Goal: Transaction & Acquisition: Purchase product/service

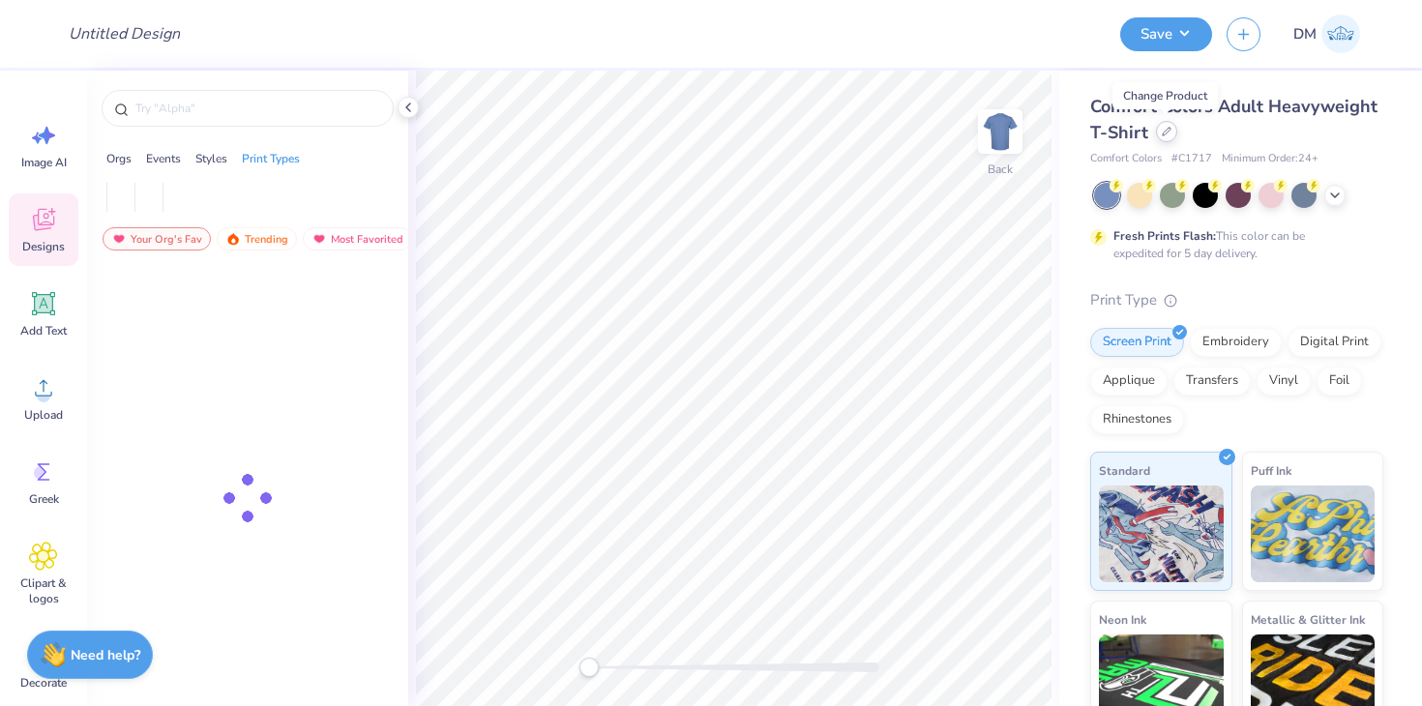
click at [1163, 134] on icon at bounding box center [1167, 132] width 8 height 8
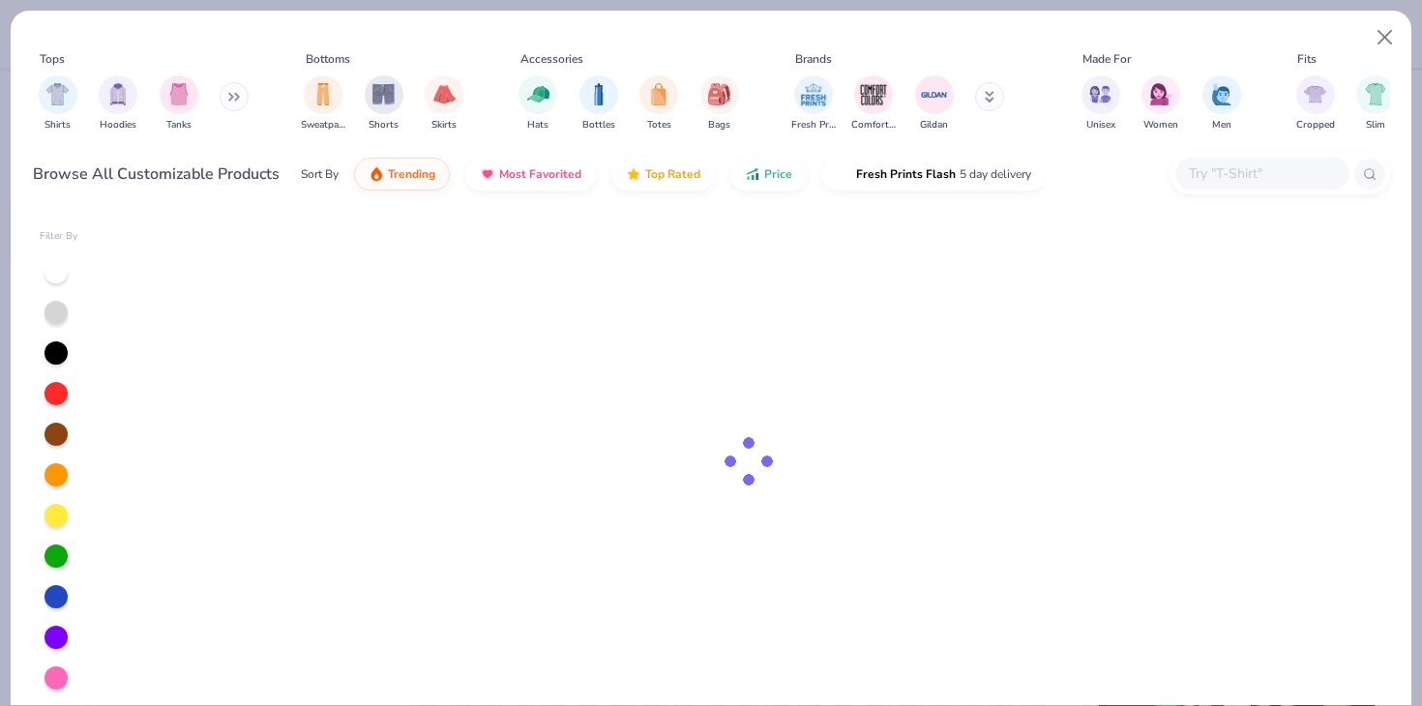
click at [1228, 180] on input "text" at bounding box center [1261, 174] width 149 height 22
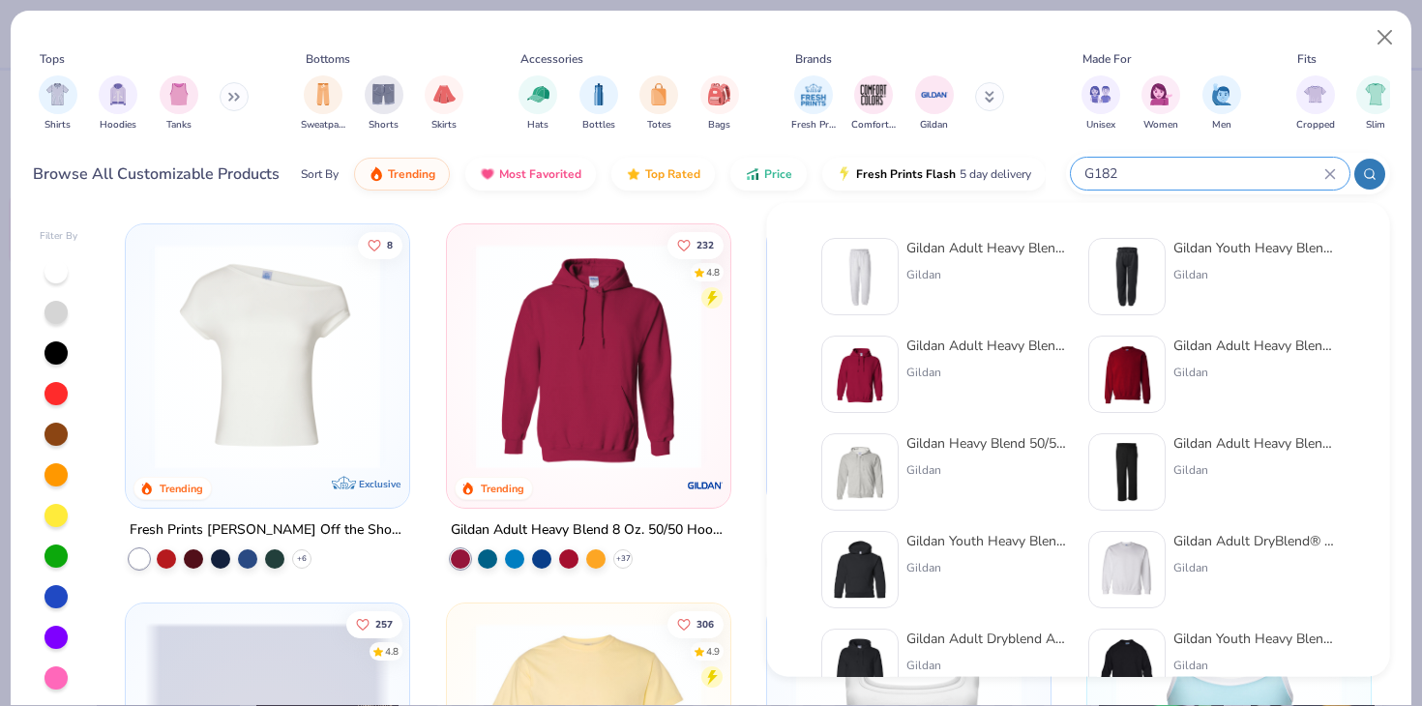
type input "G182"
click at [869, 286] on img at bounding box center [860, 277] width 60 height 60
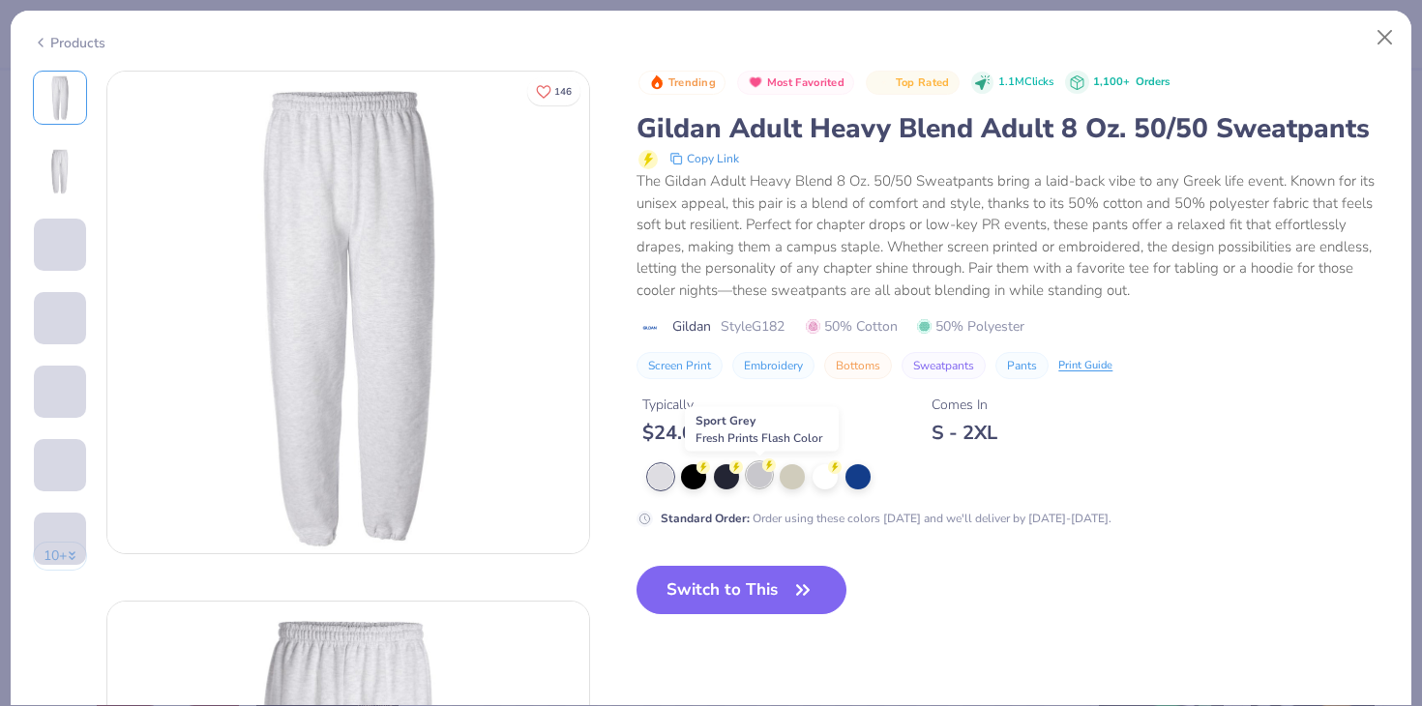
click at [756, 479] on div at bounding box center [759, 474] width 25 height 25
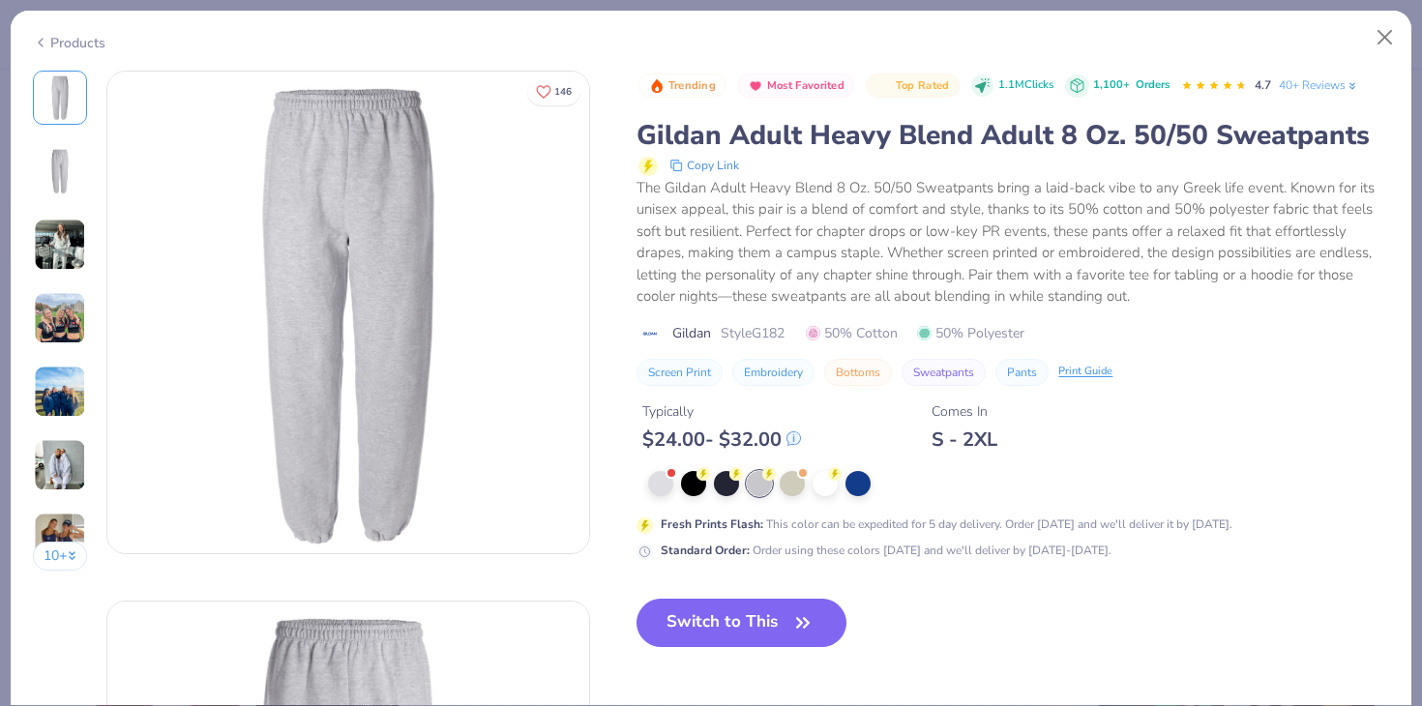
click at [743, 628] on button "Switch to This" at bounding box center [741, 623] width 210 height 48
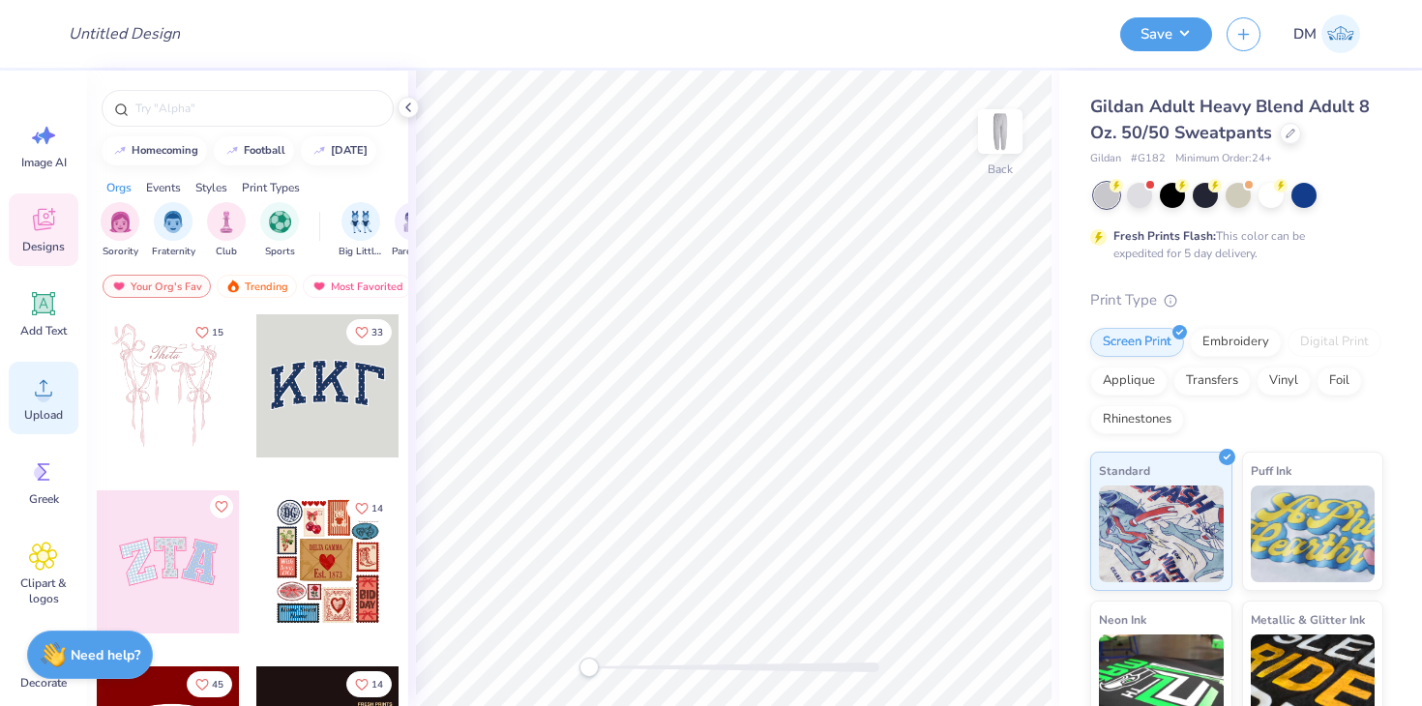
click at [39, 416] on span "Upload" at bounding box center [43, 414] width 39 height 15
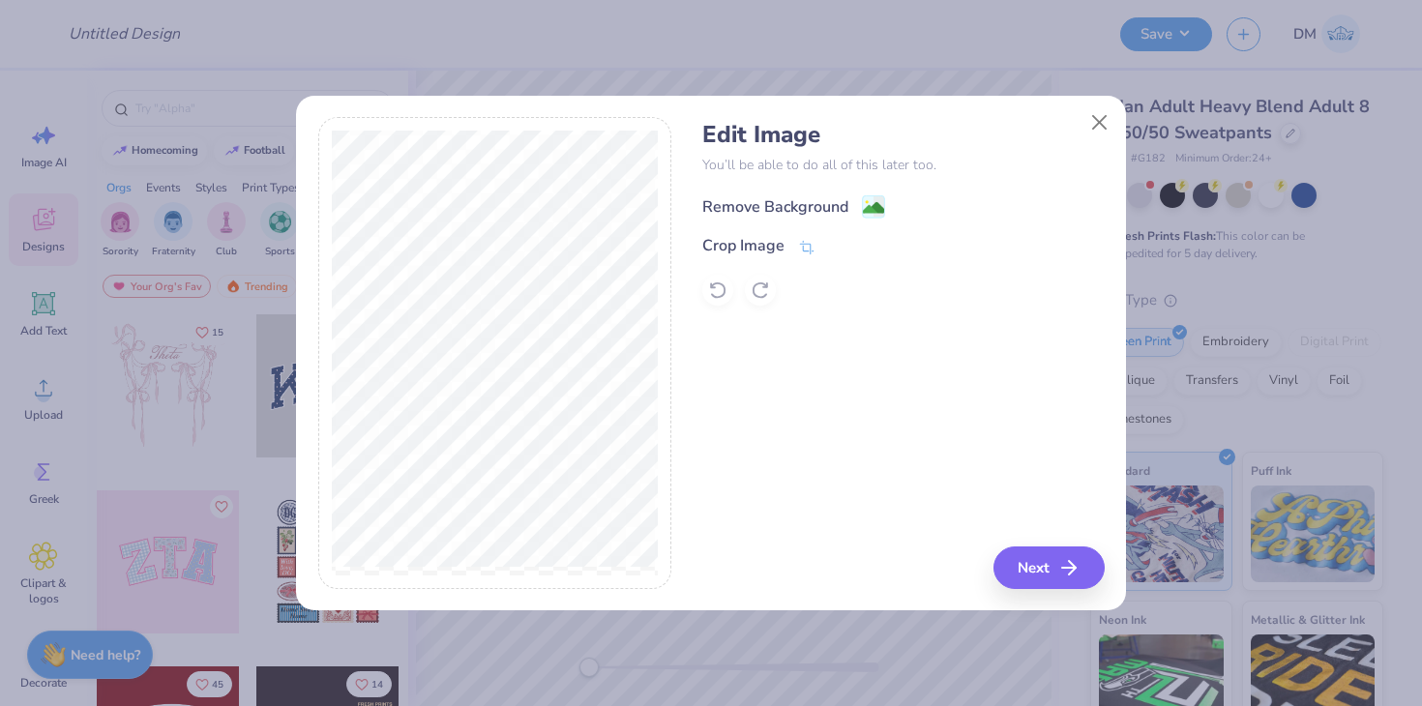
click at [876, 199] on image at bounding box center [873, 207] width 21 height 21
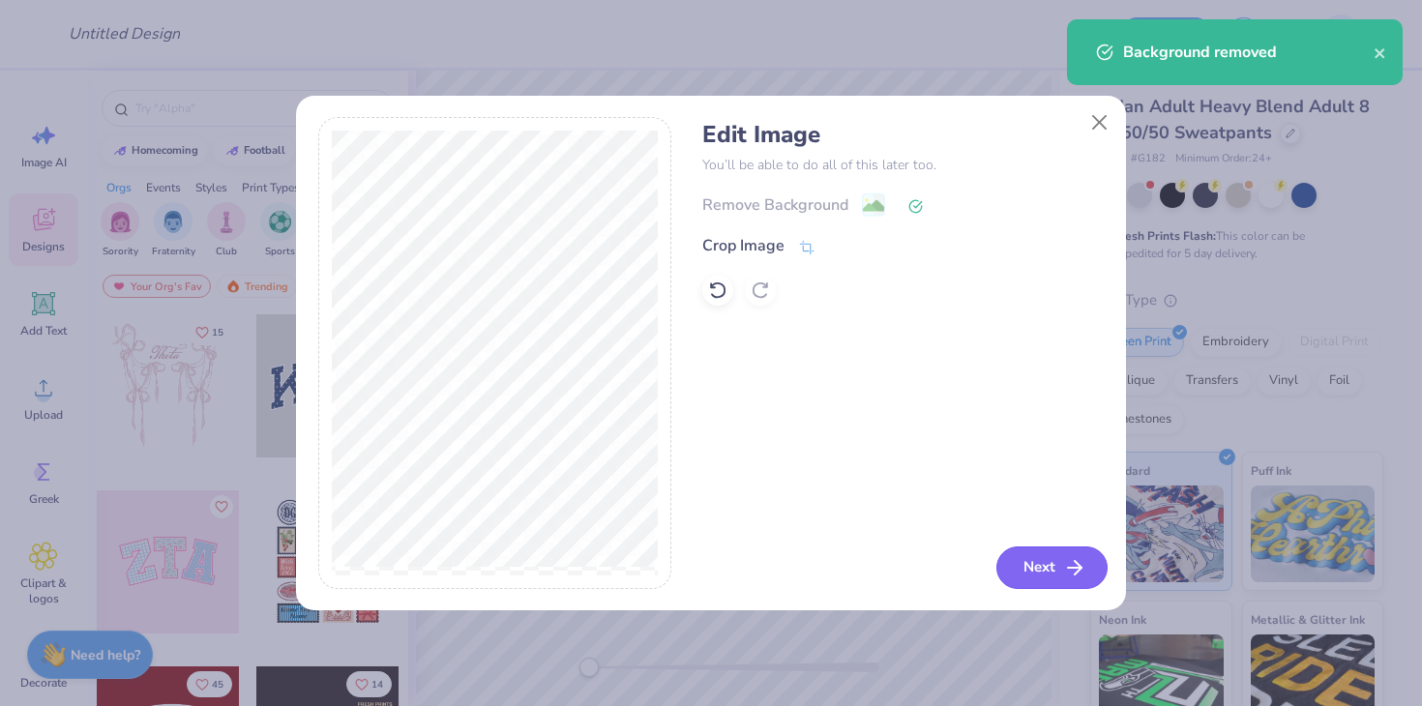
click at [1074, 568] on line "button" at bounding box center [1075, 568] width 14 height 0
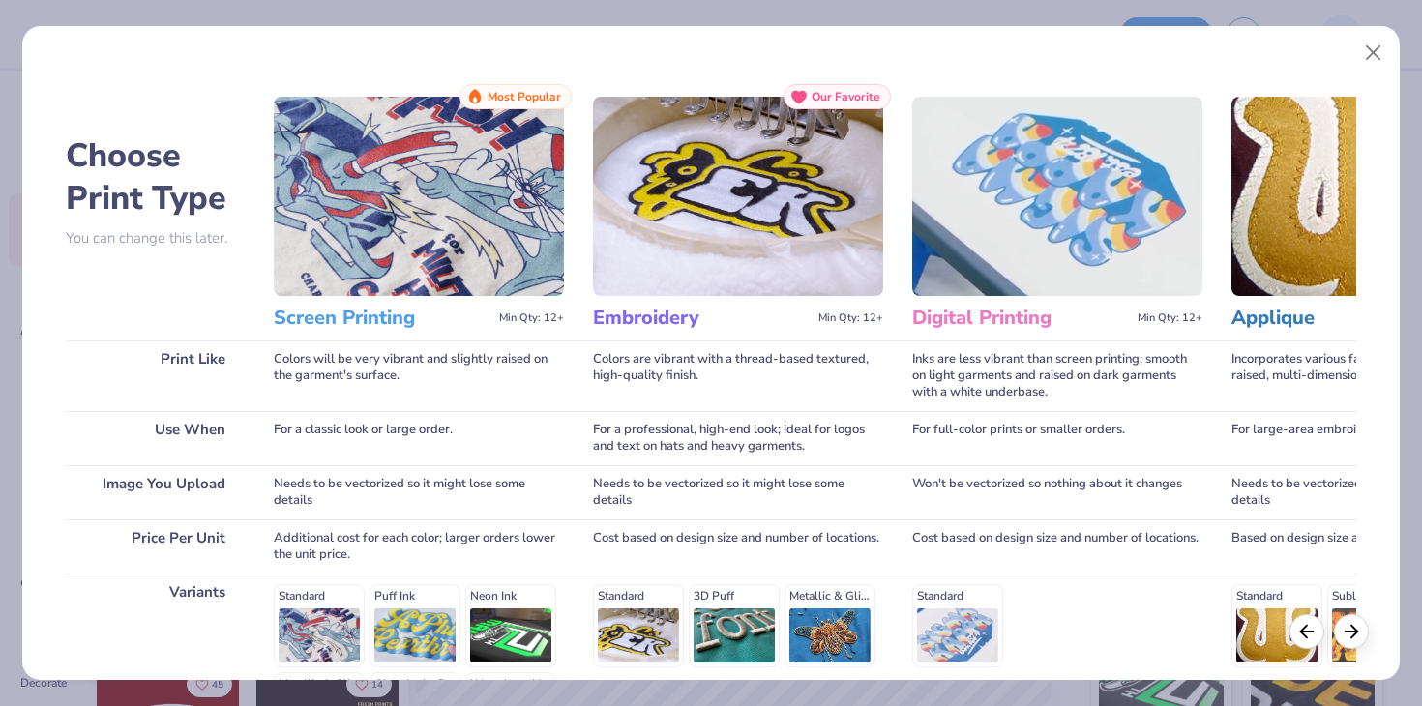
scroll to position [191, 0]
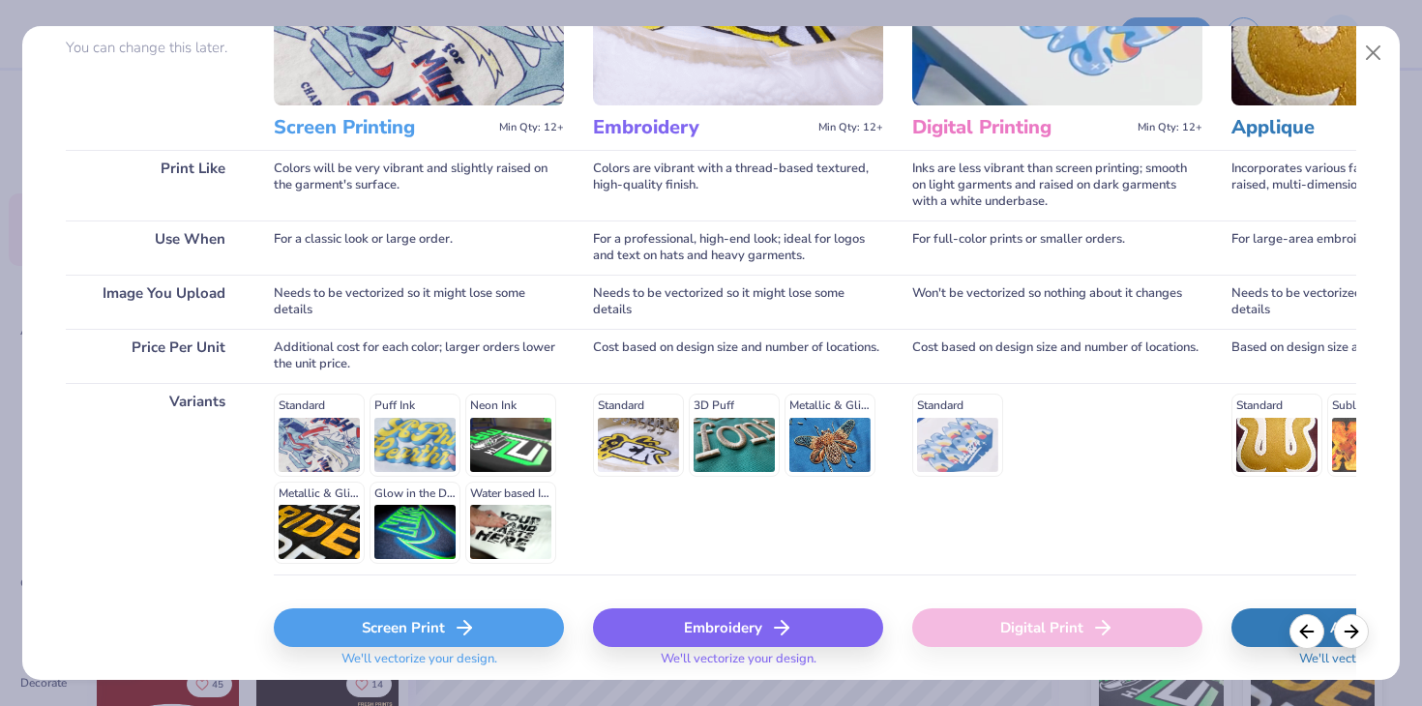
click at [377, 620] on div "Screen Print" at bounding box center [419, 627] width 290 height 39
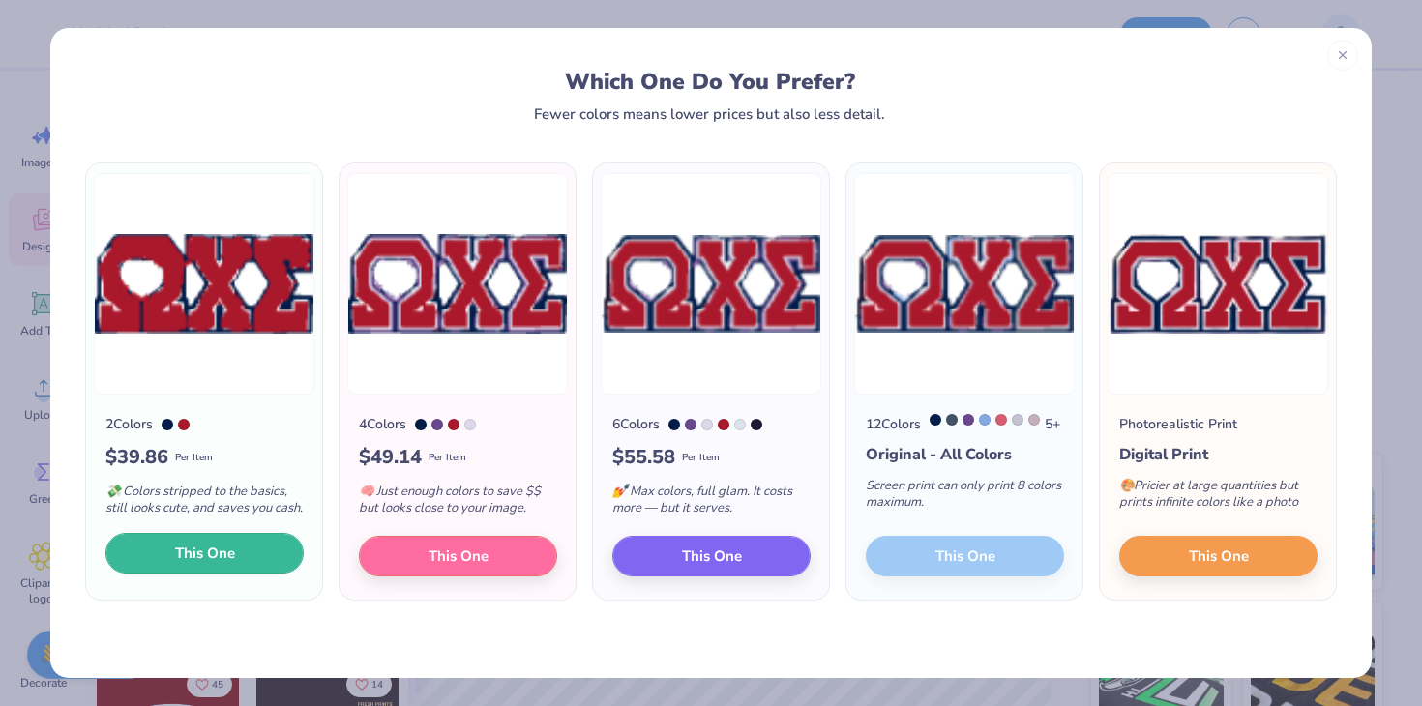
click at [228, 565] on span "This One" at bounding box center [205, 554] width 60 height 22
